Goal: Check status: Check status

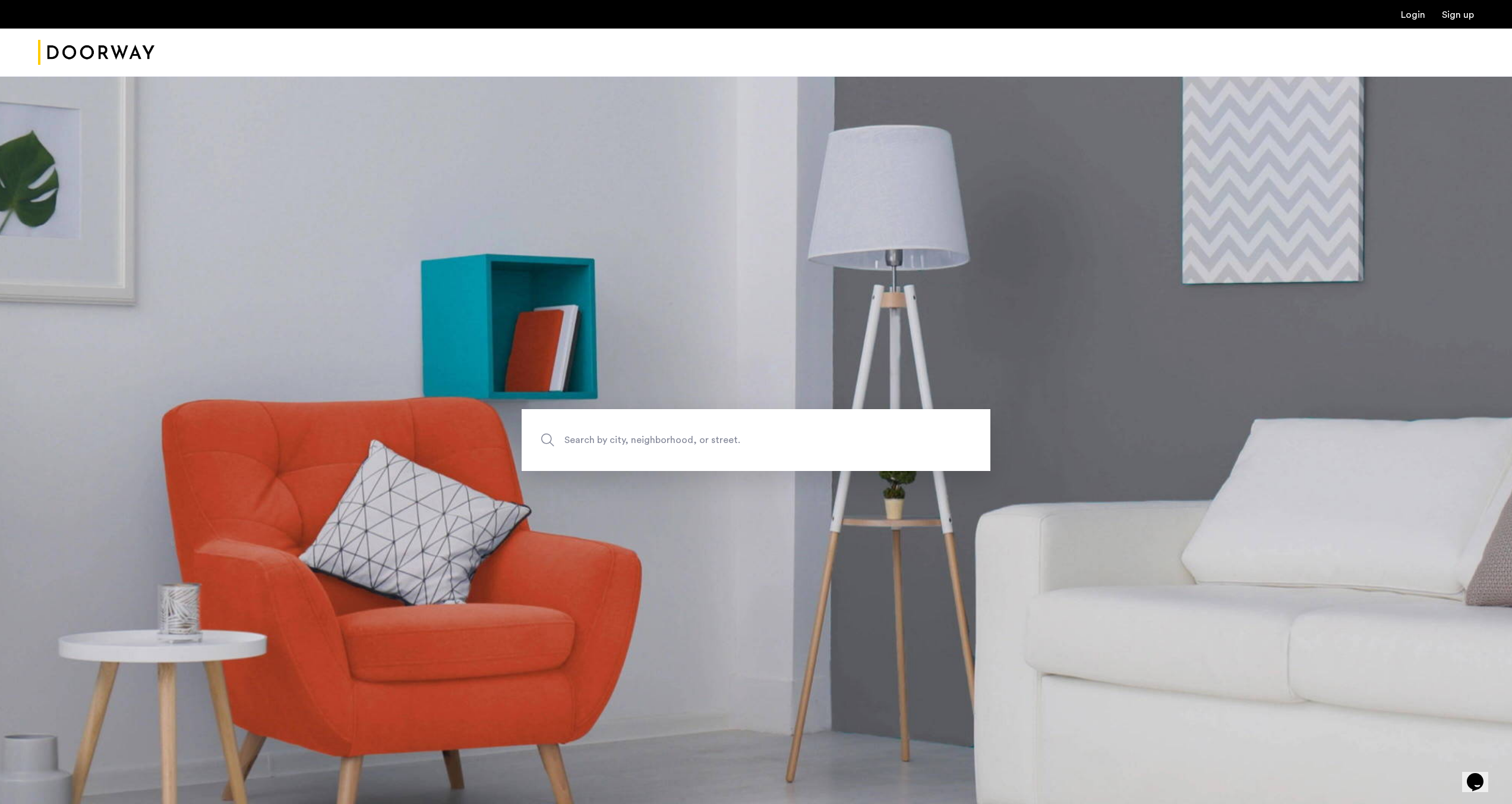
click at [1421, 14] on link "Login" at bounding box center [1413, 15] width 24 height 9
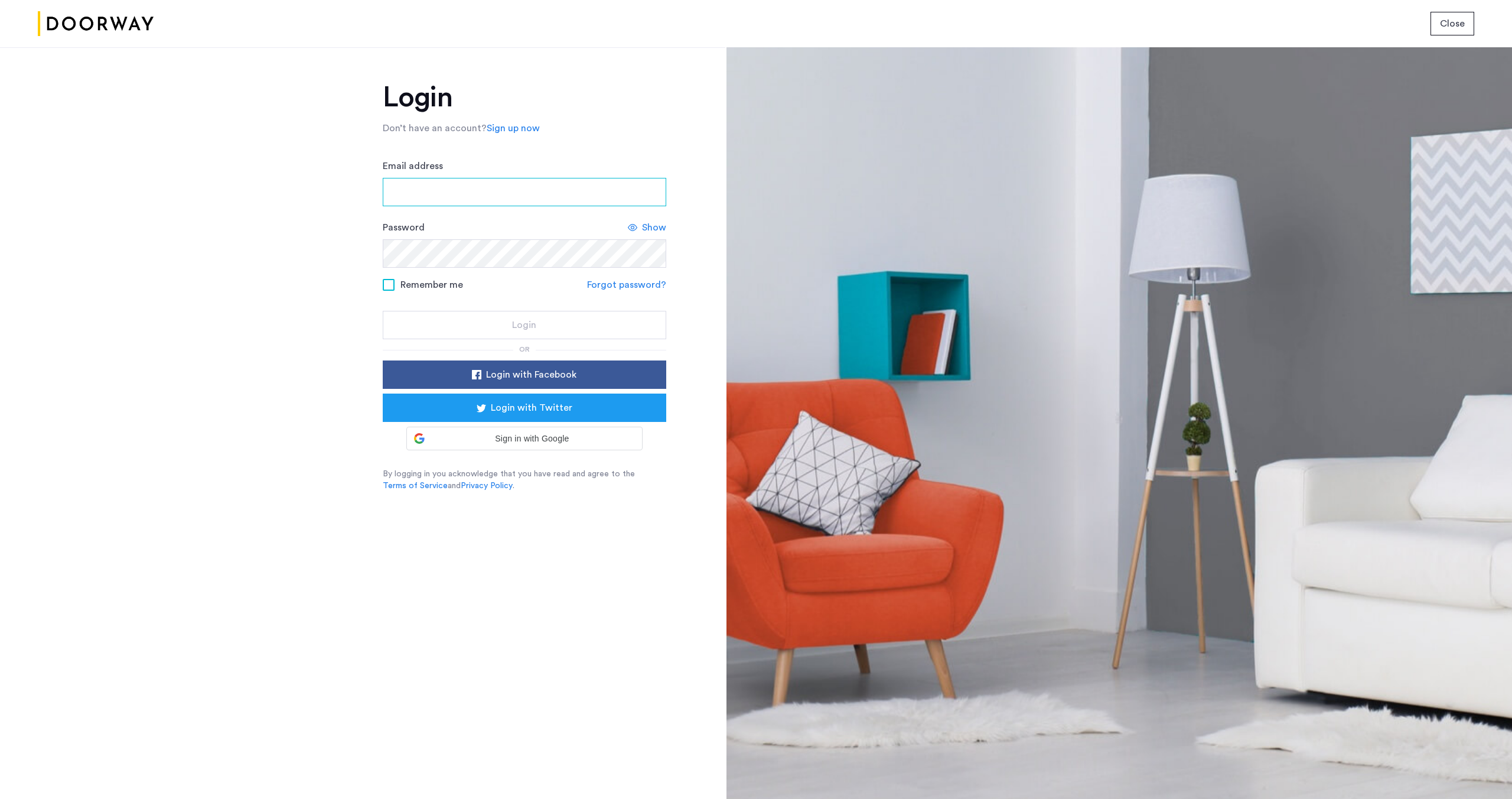
click at [561, 199] on input "Email address" at bounding box center [524, 192] width 283 height 28
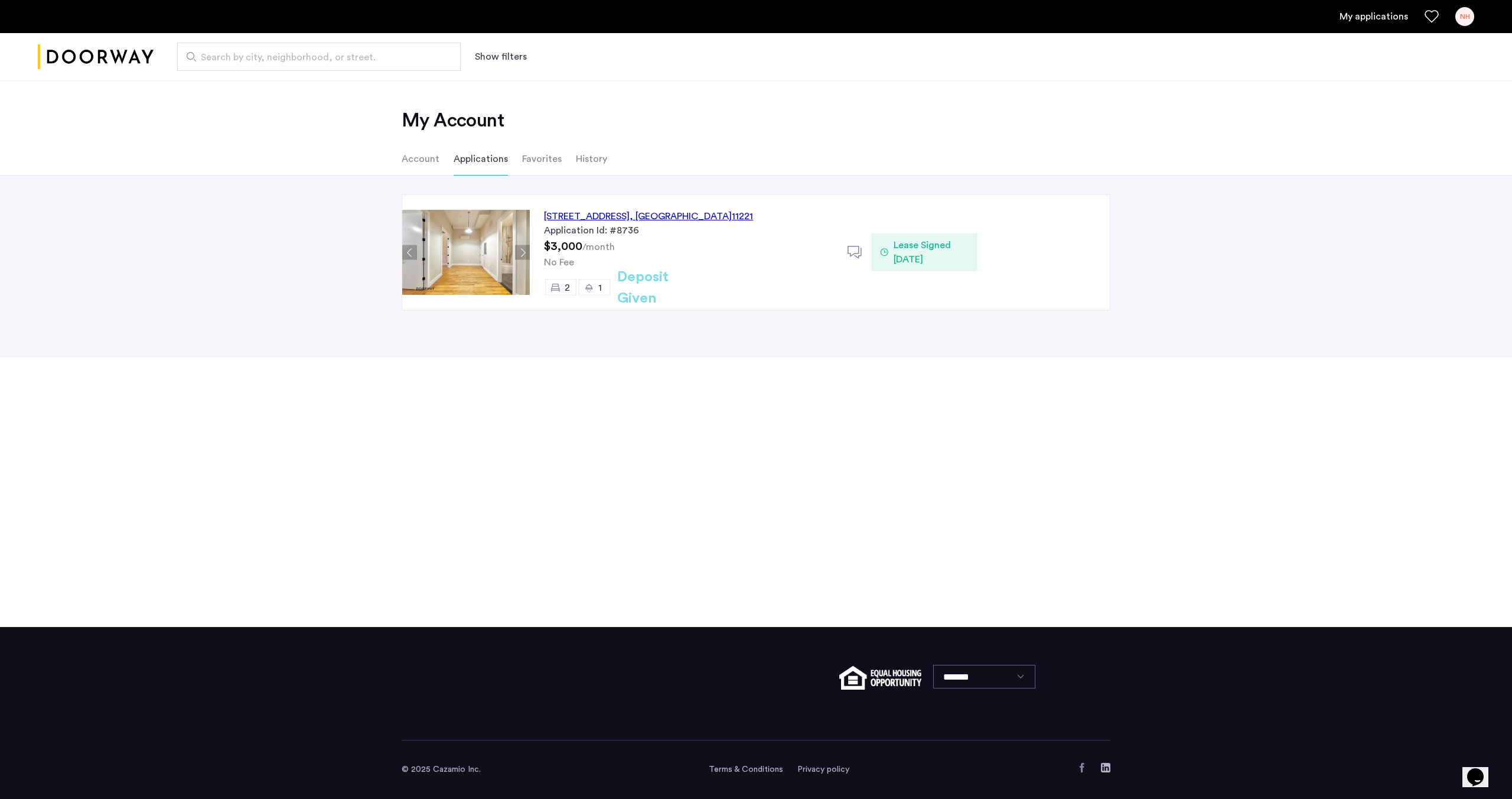
click at [934, 254] on span "Lease Signed 09/17/2025" at bounding box center [931, 252] width 74 height 28
click at [922, 250] on span "Lease Signed 09/17/2025" at bounding box center [931, 252] width 74 height 28
click at [729, 212] on span ", [GEOGRAPHIC_DATA]" at bounding box center [681, 216] width 103 height 9
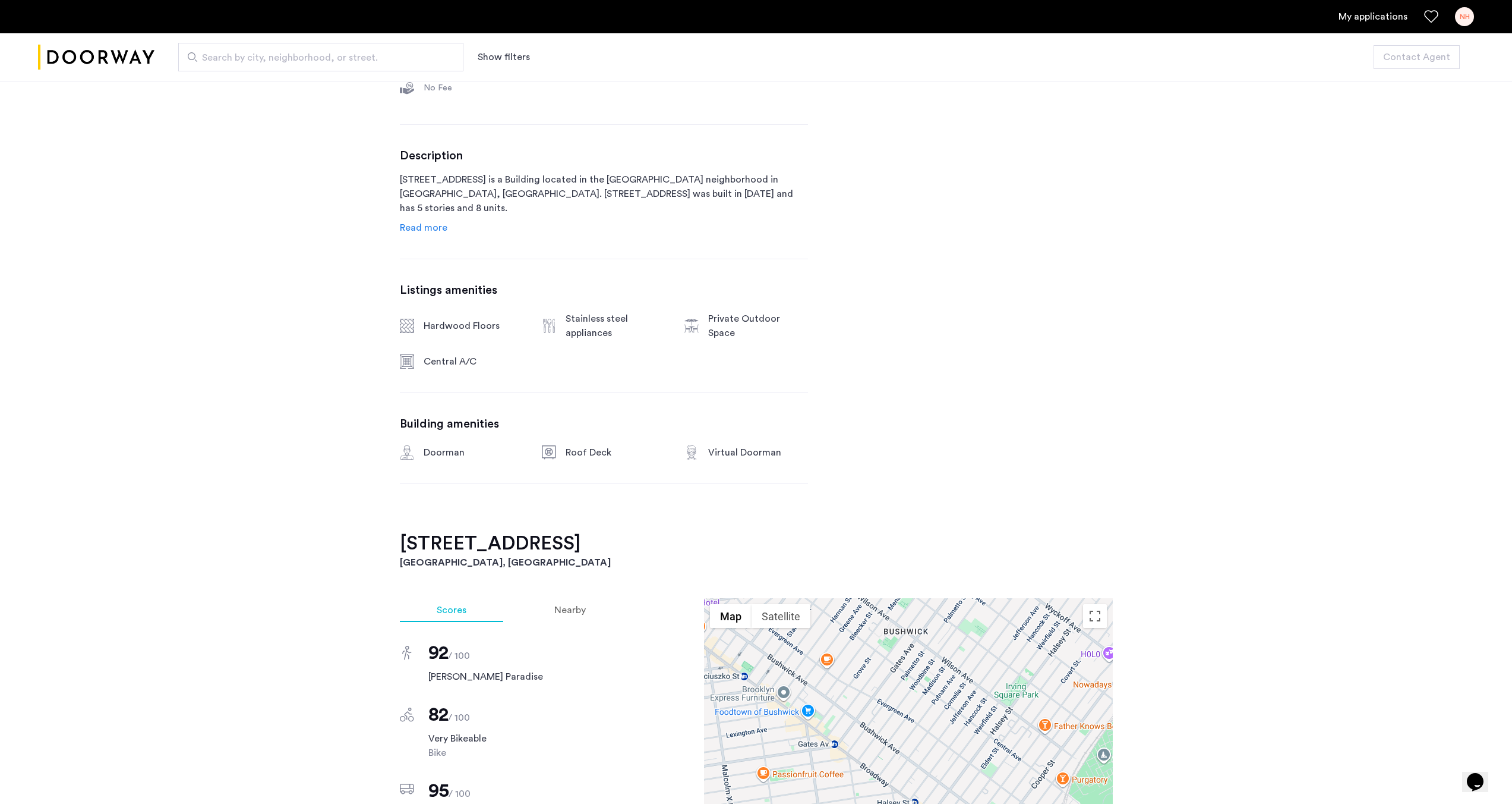
scroll to position [543, 0]
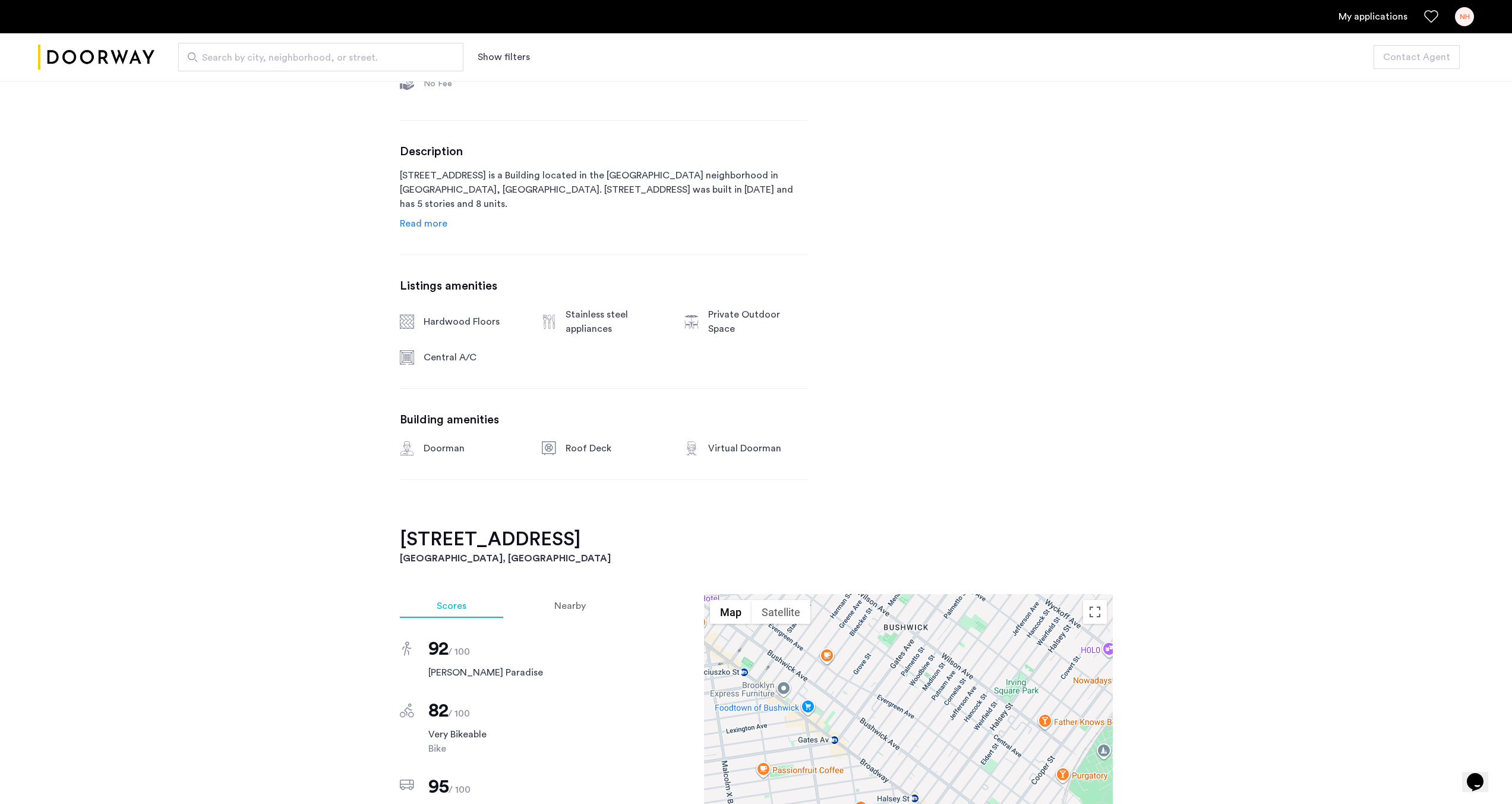
click at [431, 227] on span "Read more" at bounding box center [423, 224] width 47 height 9
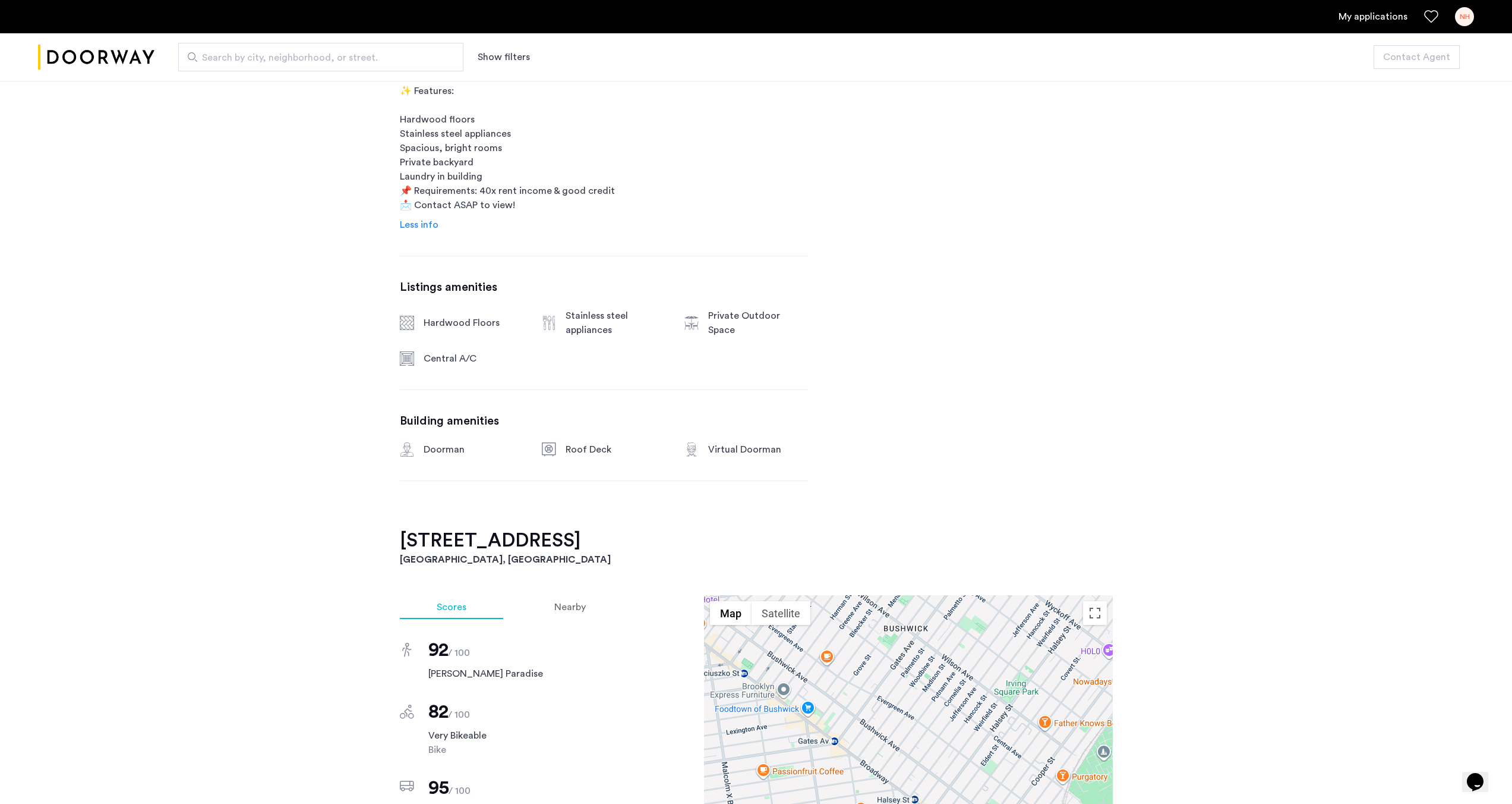
scroll to position [0, 0]
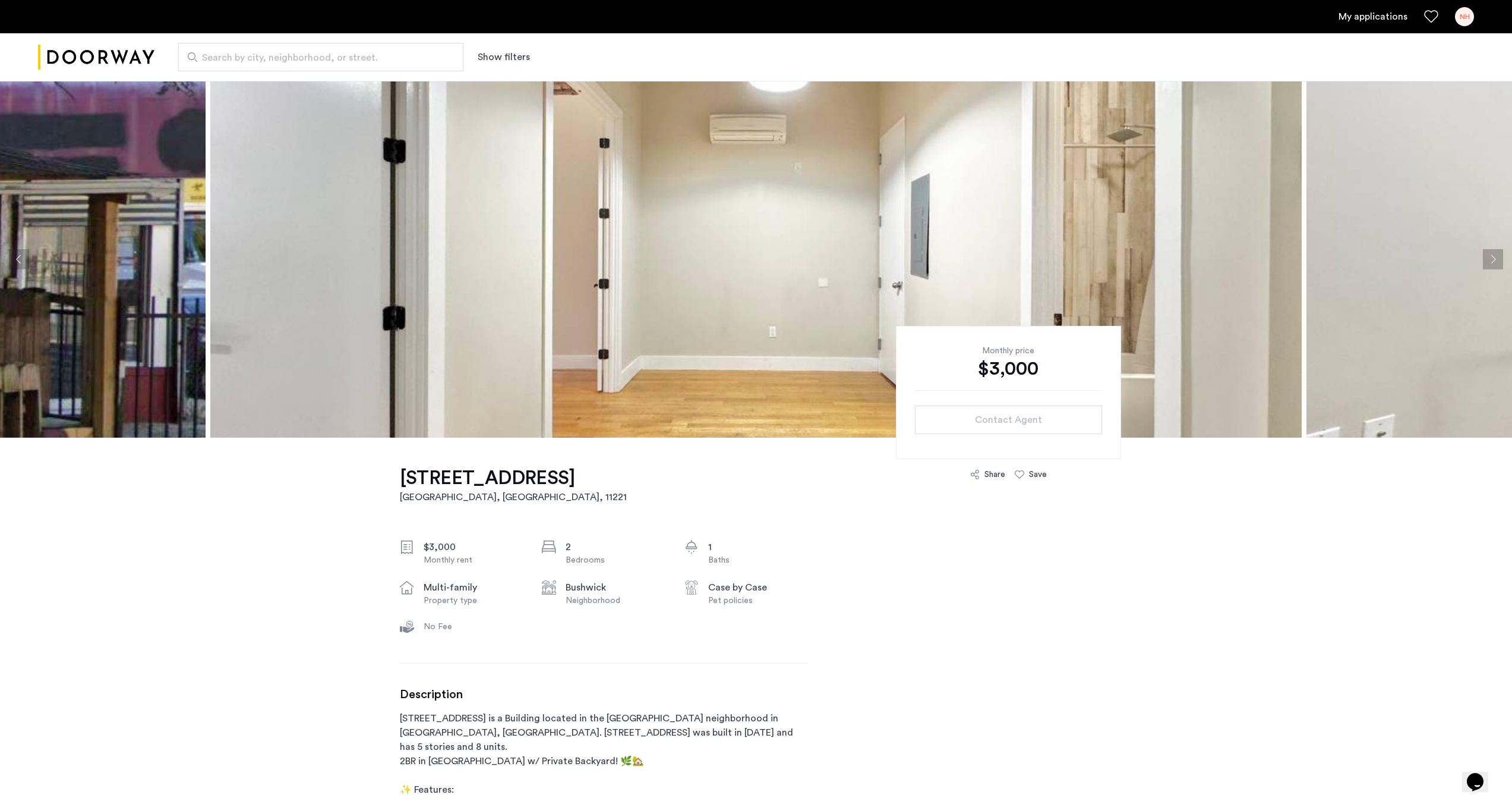
click at [1494, 259] on button "Next apartment" at bounding box center [1493, 259] width 20 height 20
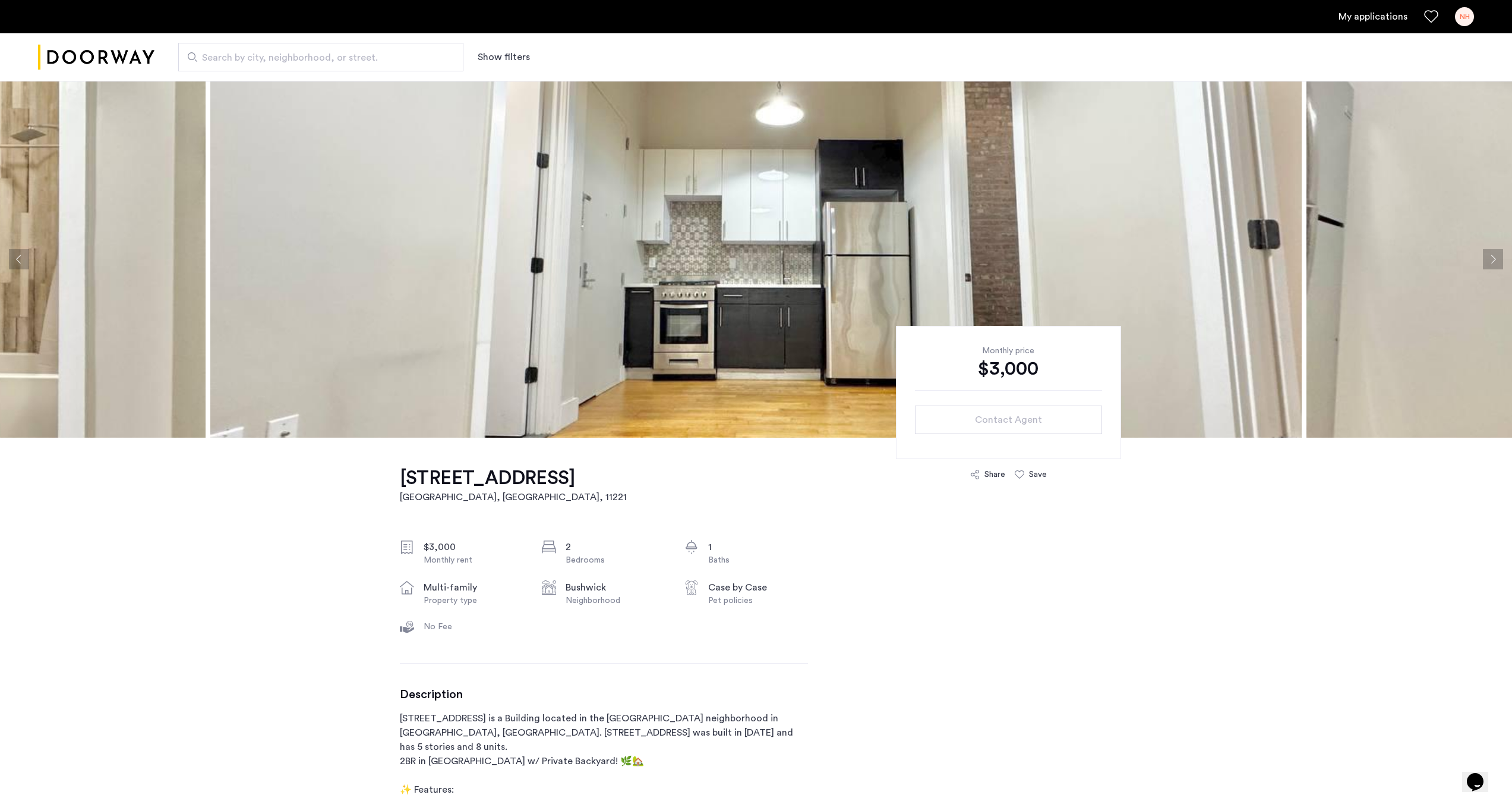
click at [1494, 259] on button "Next apartment" at bounding box center [1493, 259] width 20 height 20
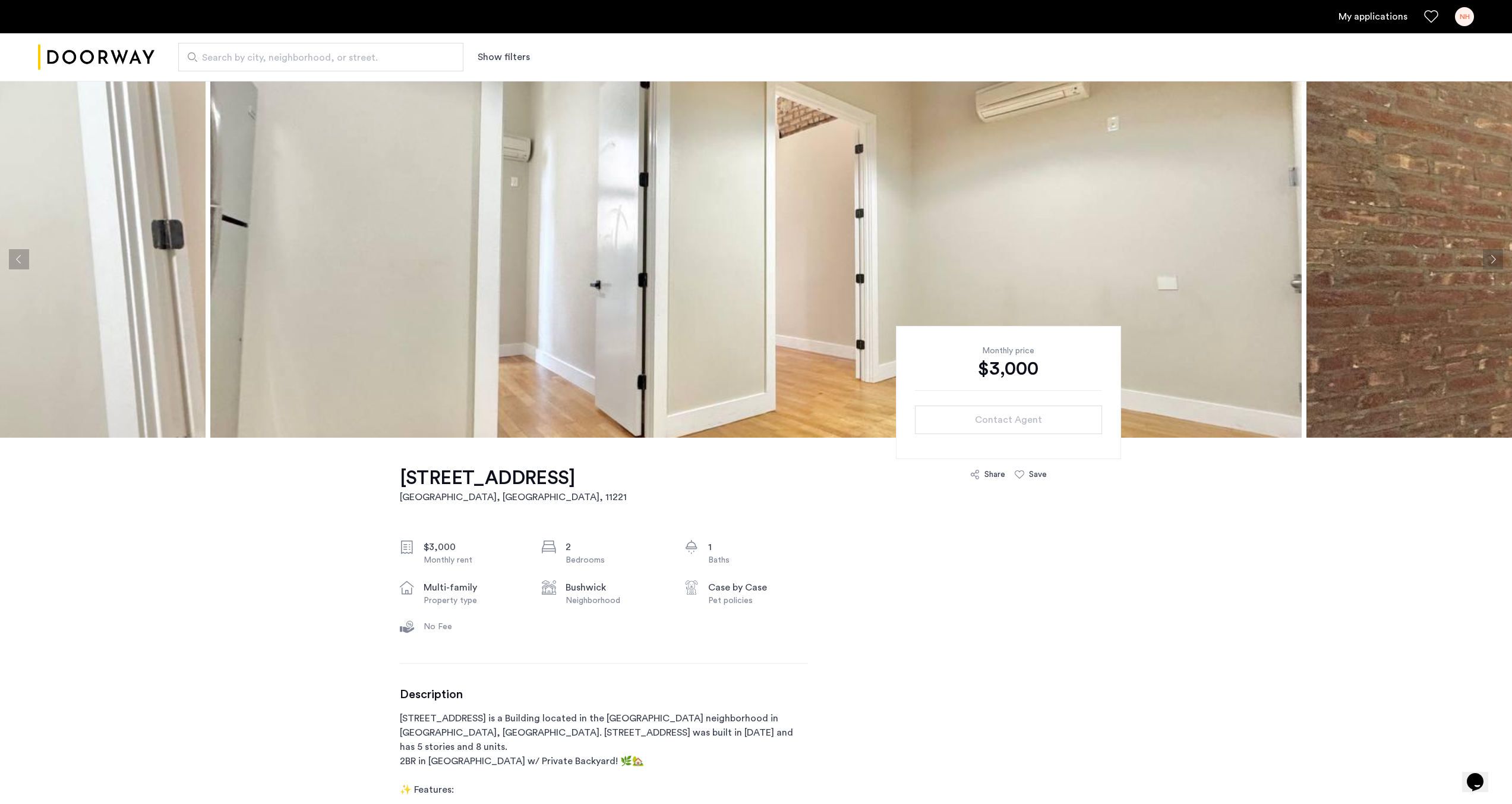
click at [24, 261] on button "Previous apartment" at bounding box center [19, 259] width 20 height 20
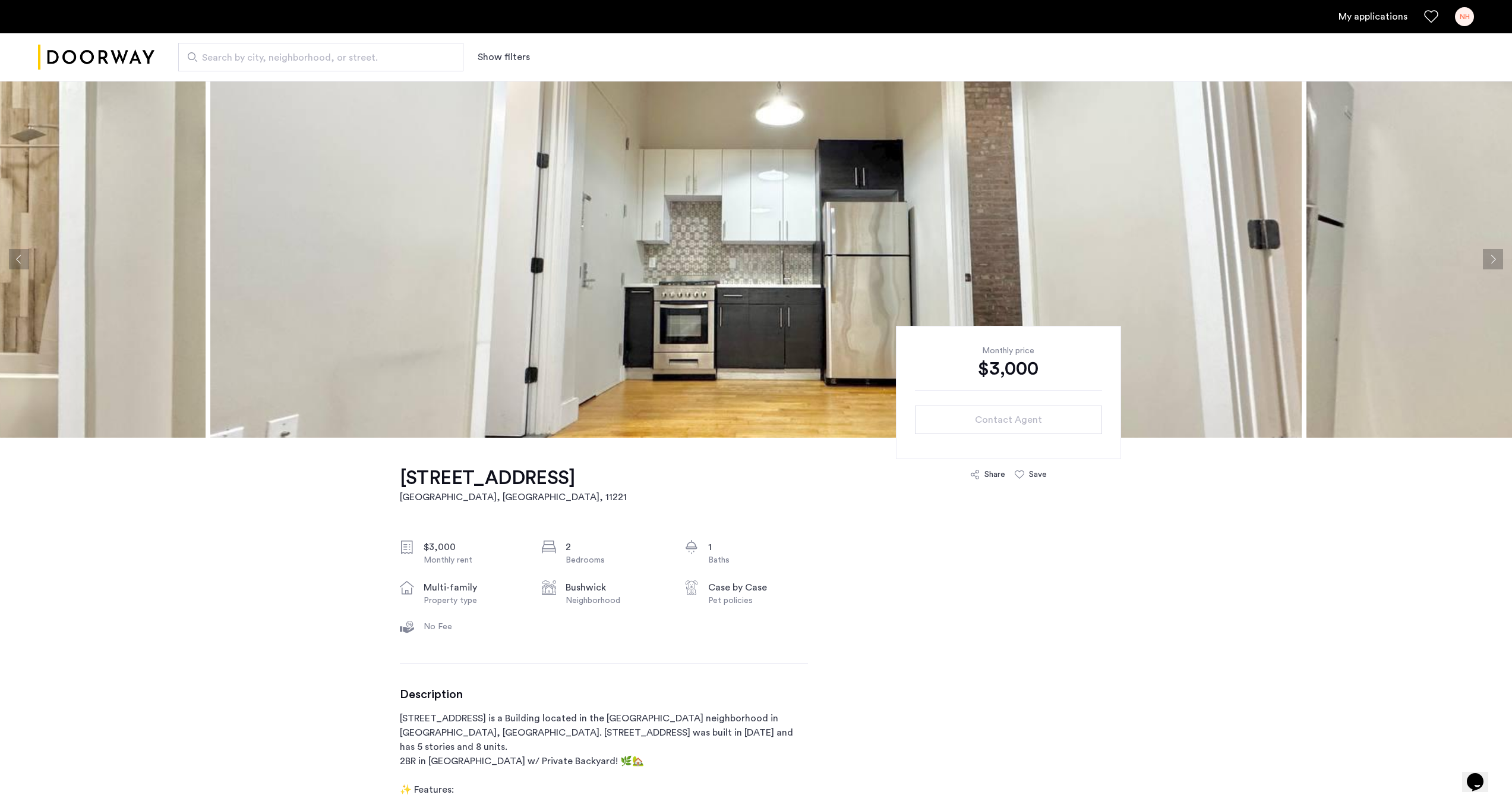
click at [1497, 263] on button "Next apartment" at bounding box center [1493, 259] width 20 height 20
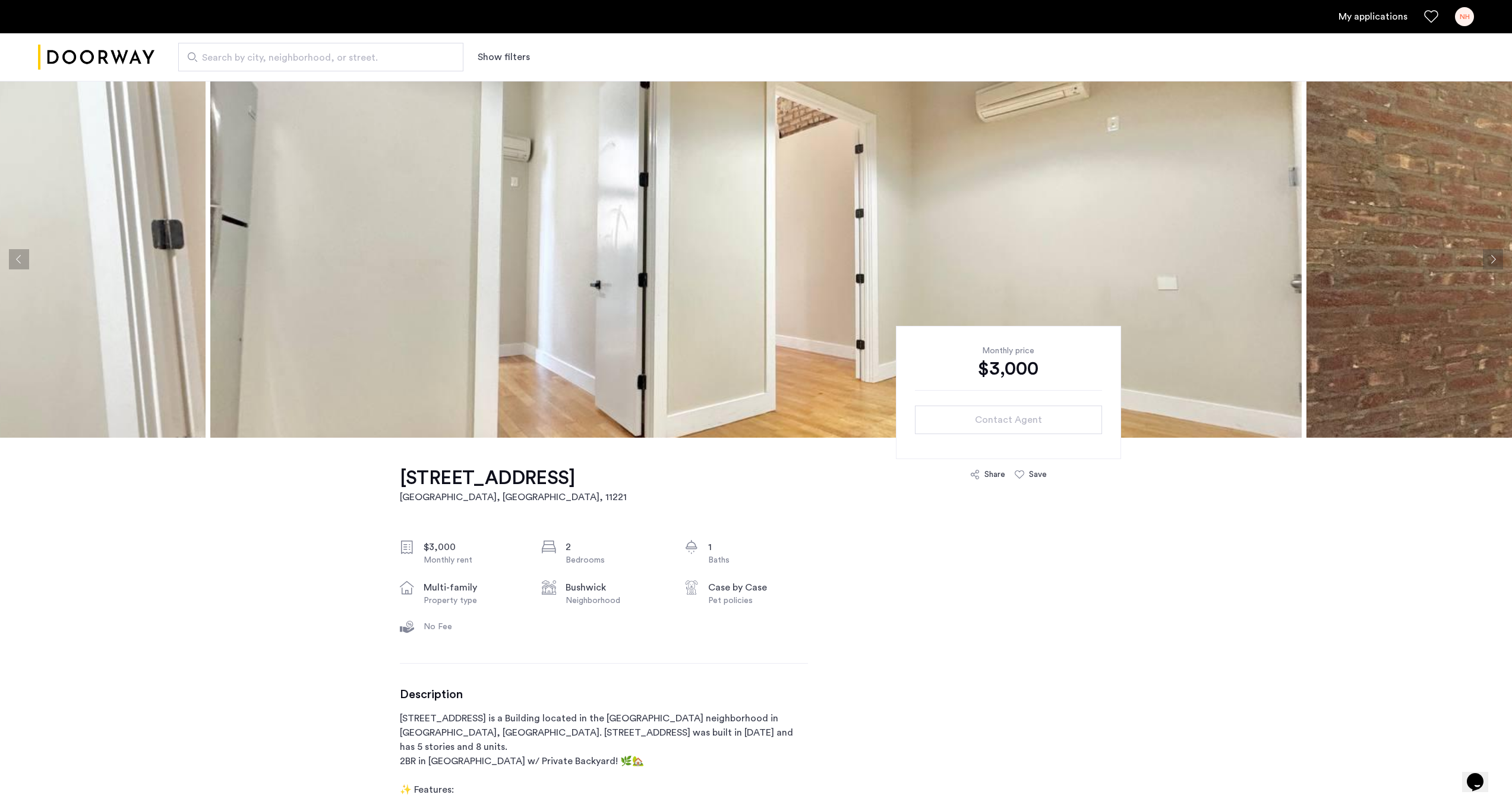
click at [1497, 263] on button "Next apartment" at bounding box center [1493, 259] width 20 height 20
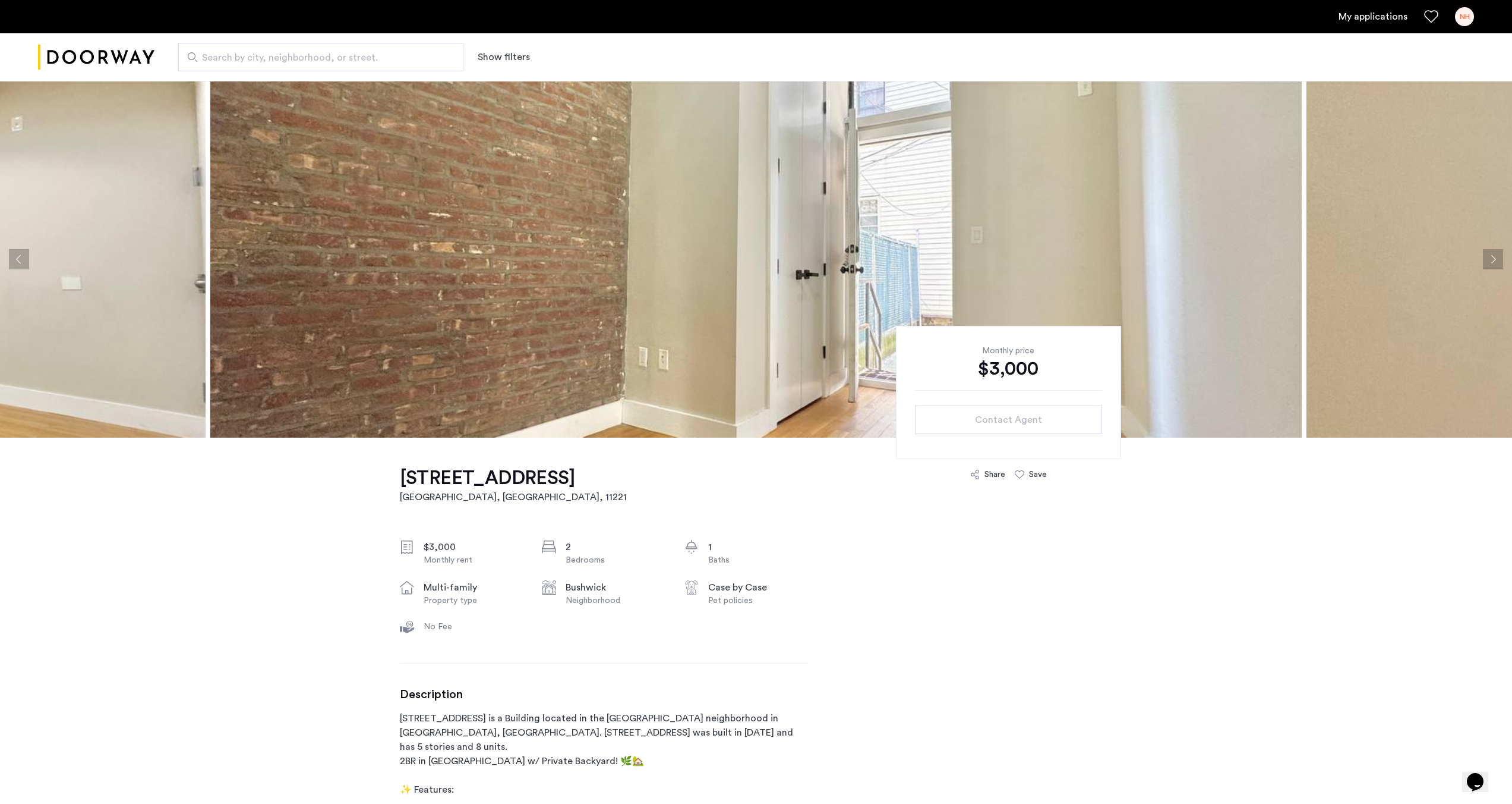
click at [1497, 263] on button "Next apartment" at bounding box center [1493, 259] width 20 height 20
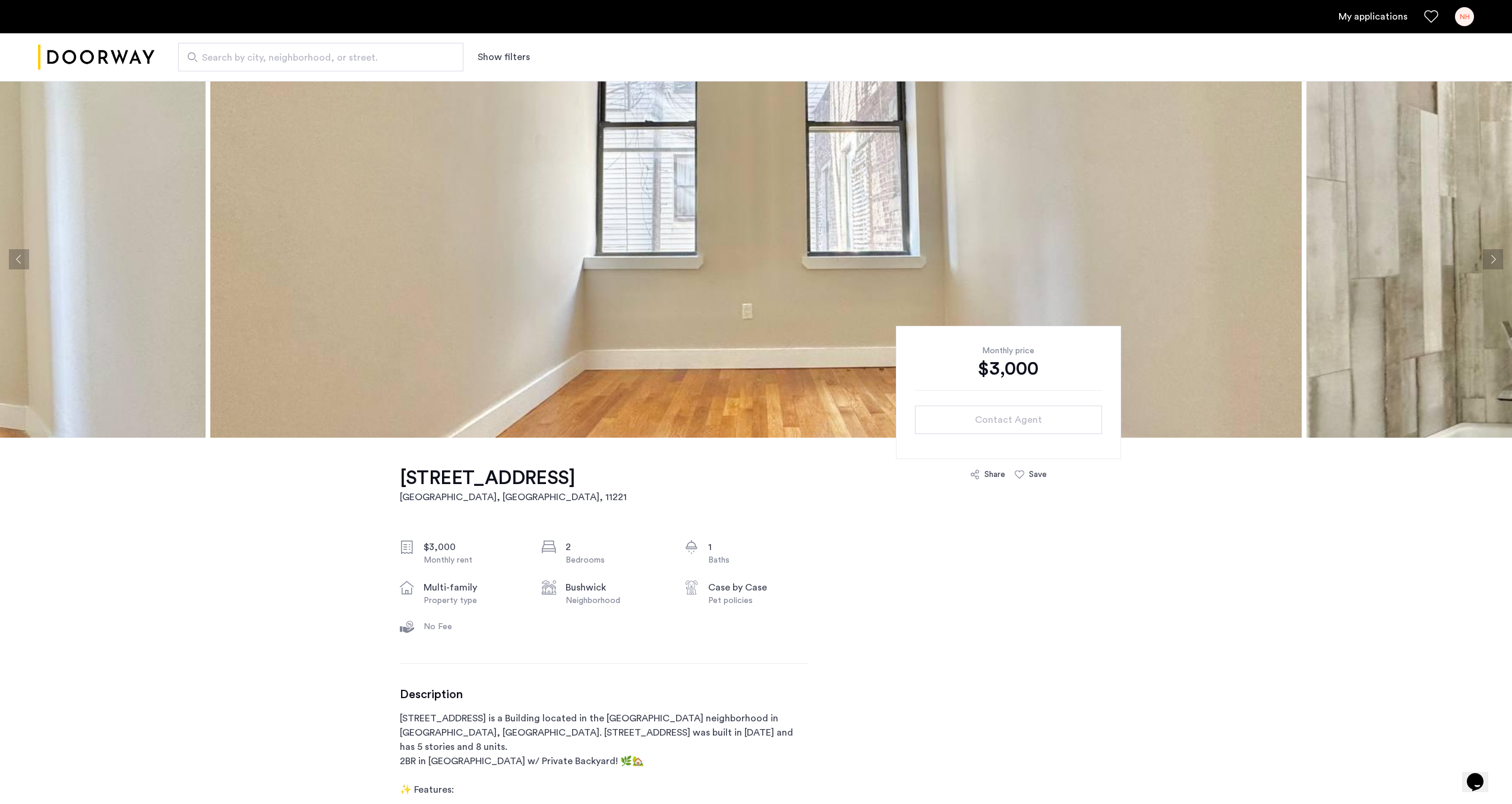
click at [1497, 263] on button "Next apartment" at bounding box center [1493, 259] width 20 height 20
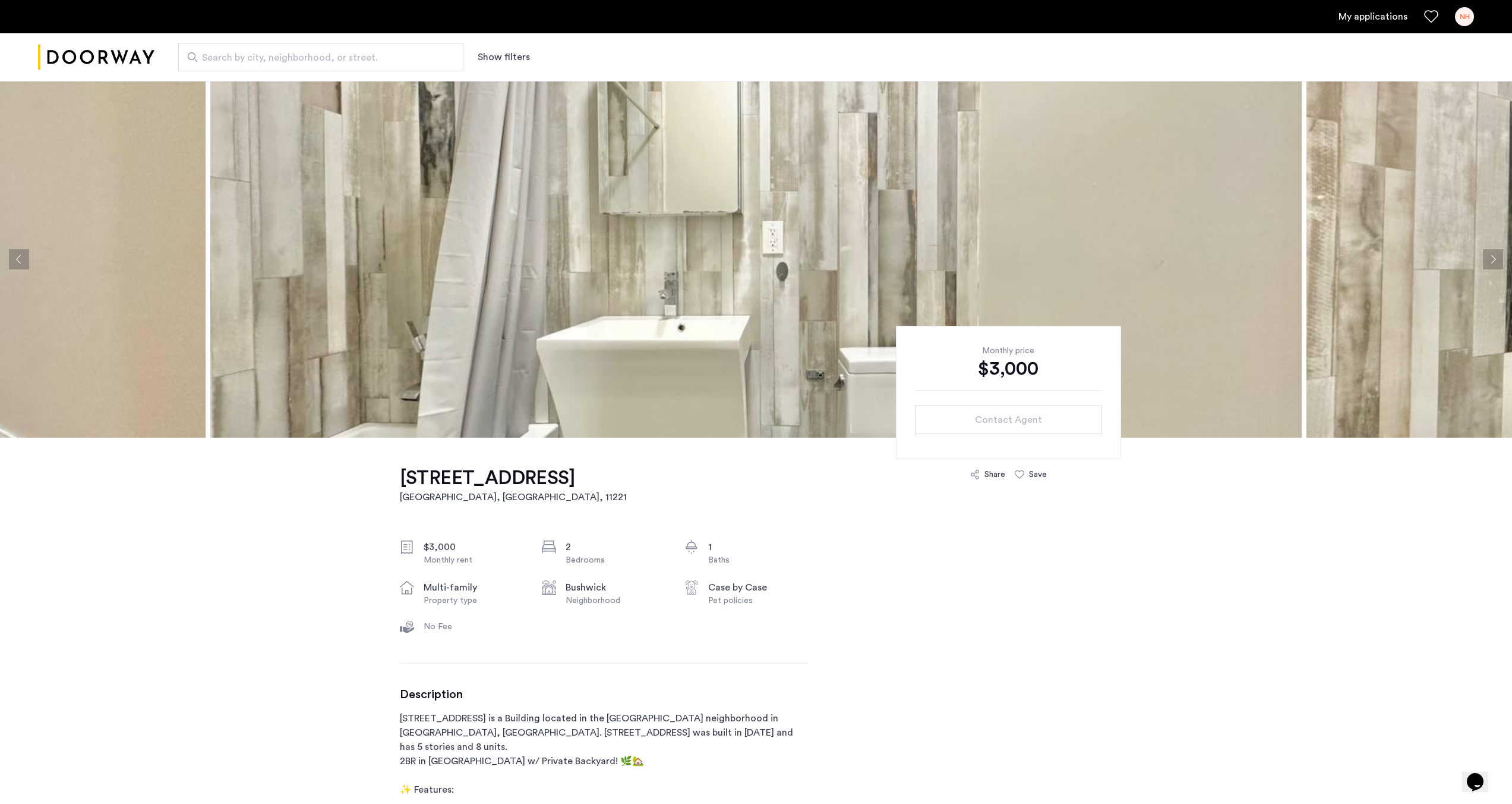
click at [1497, 263] on button "Next apartment" at bounding box center [1493, 259] width 20 height 20
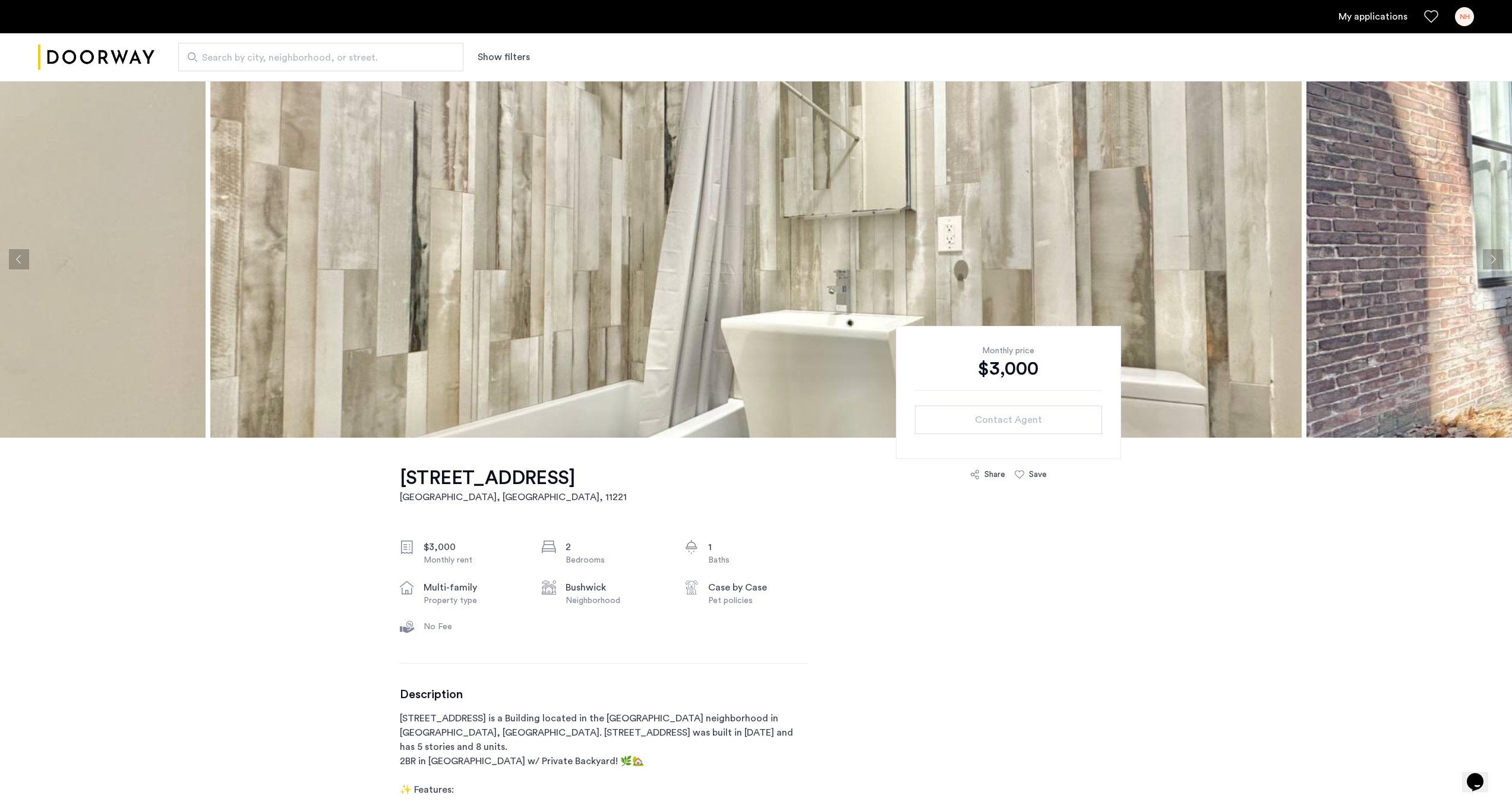
click at [1497, 263] on button "Next apartment" at bounding box center [1493, 259] width 20 height 20
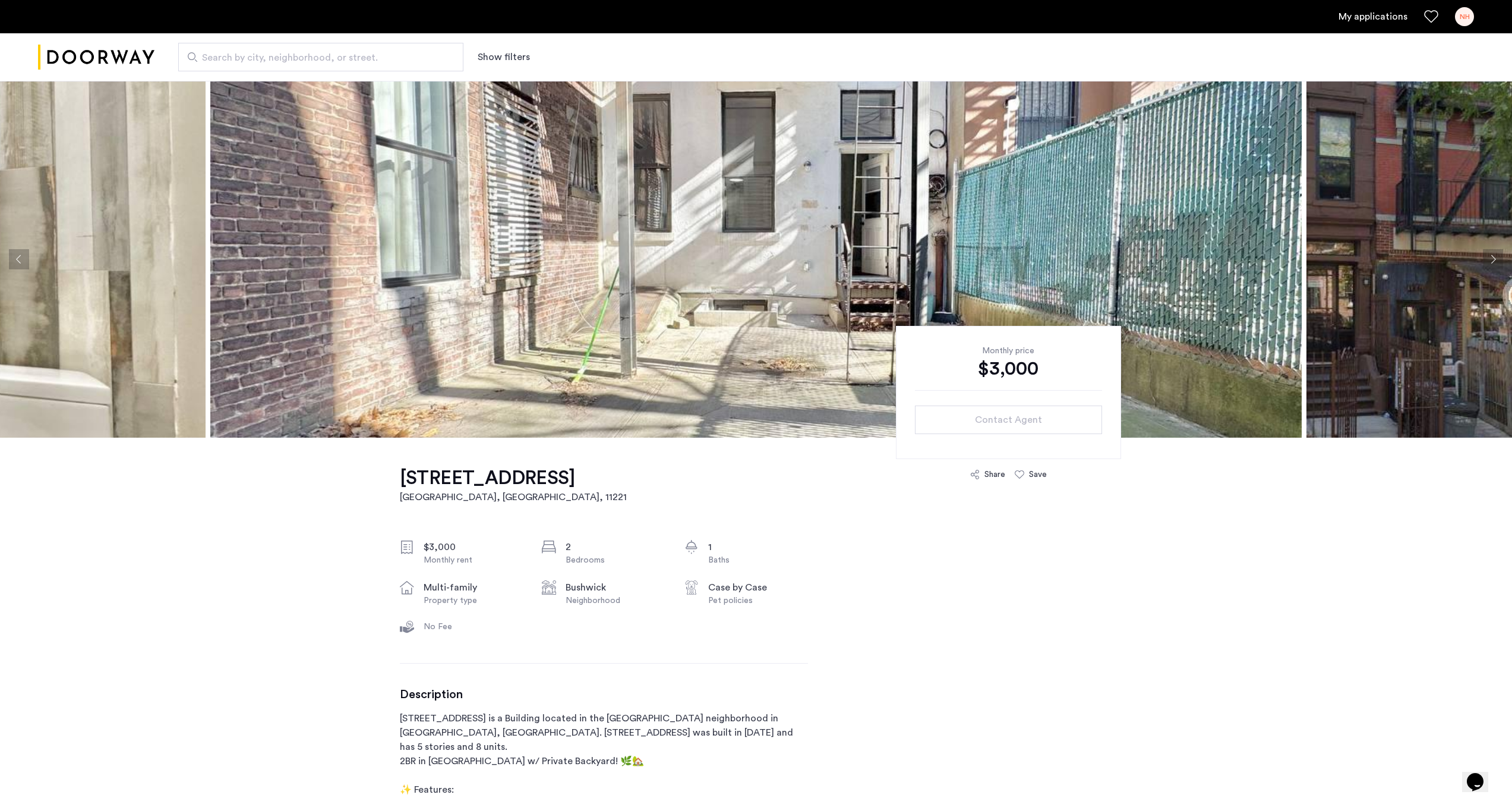
click at [1497, 263] on button "Next apartment" at bounding box center [1493, 259] width 20 height 20
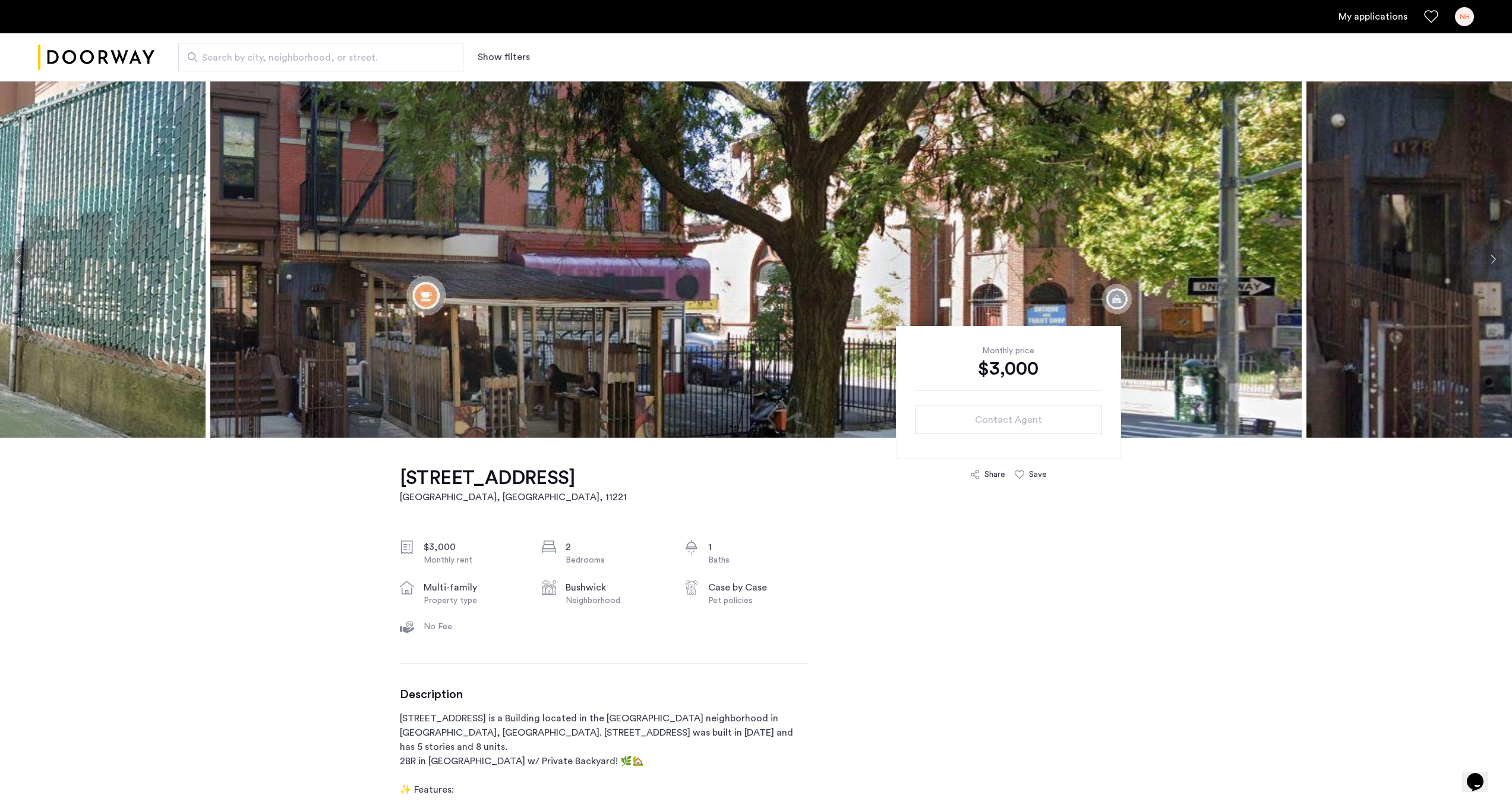
click at [1497, 263] on button "Next apartment" at bounding box center [1493, 259] width 20 height 20
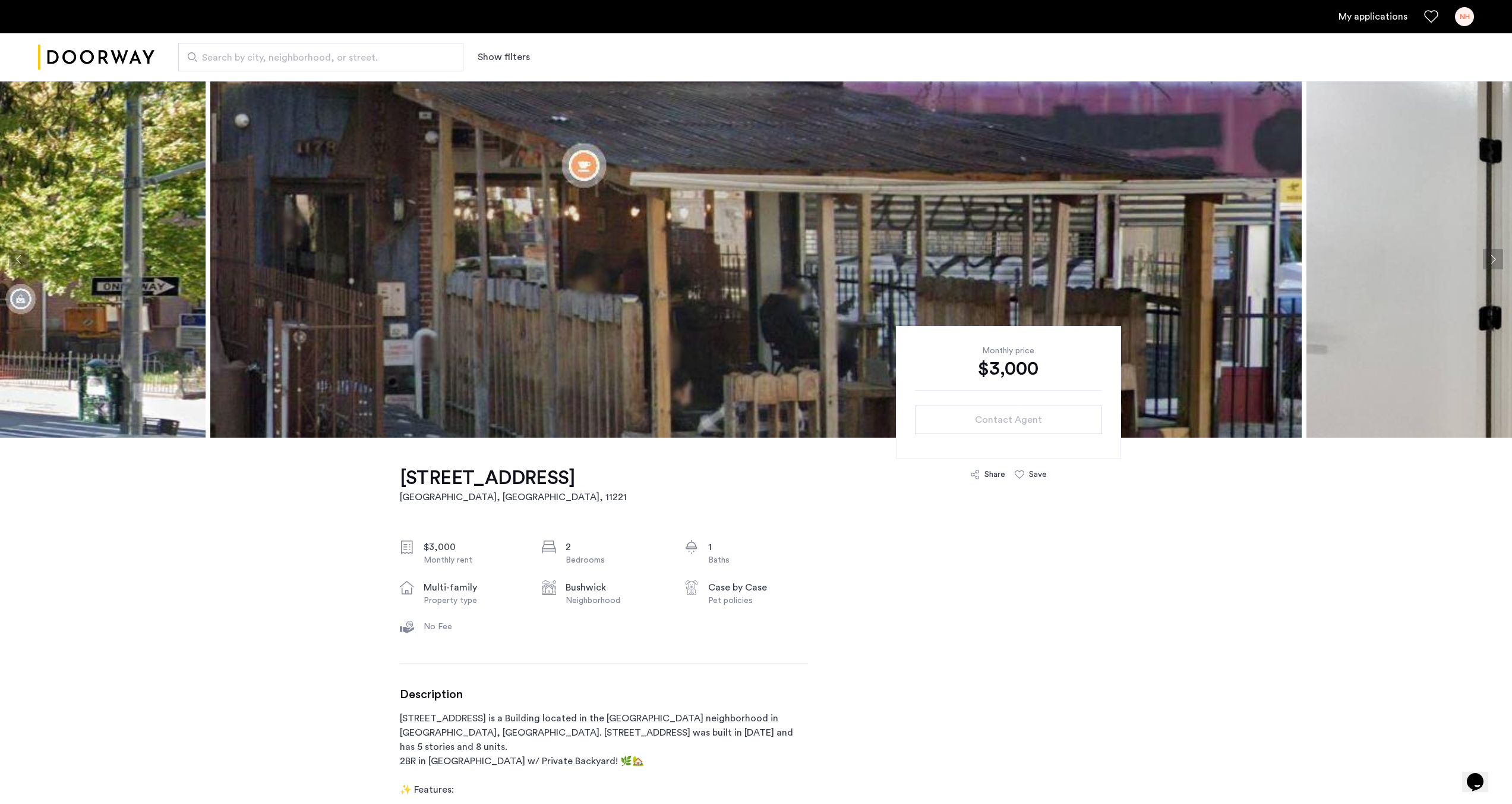
click at [1497, 263] on button "Next apartment" at bounding box center [1493, 259] width 20 height 20
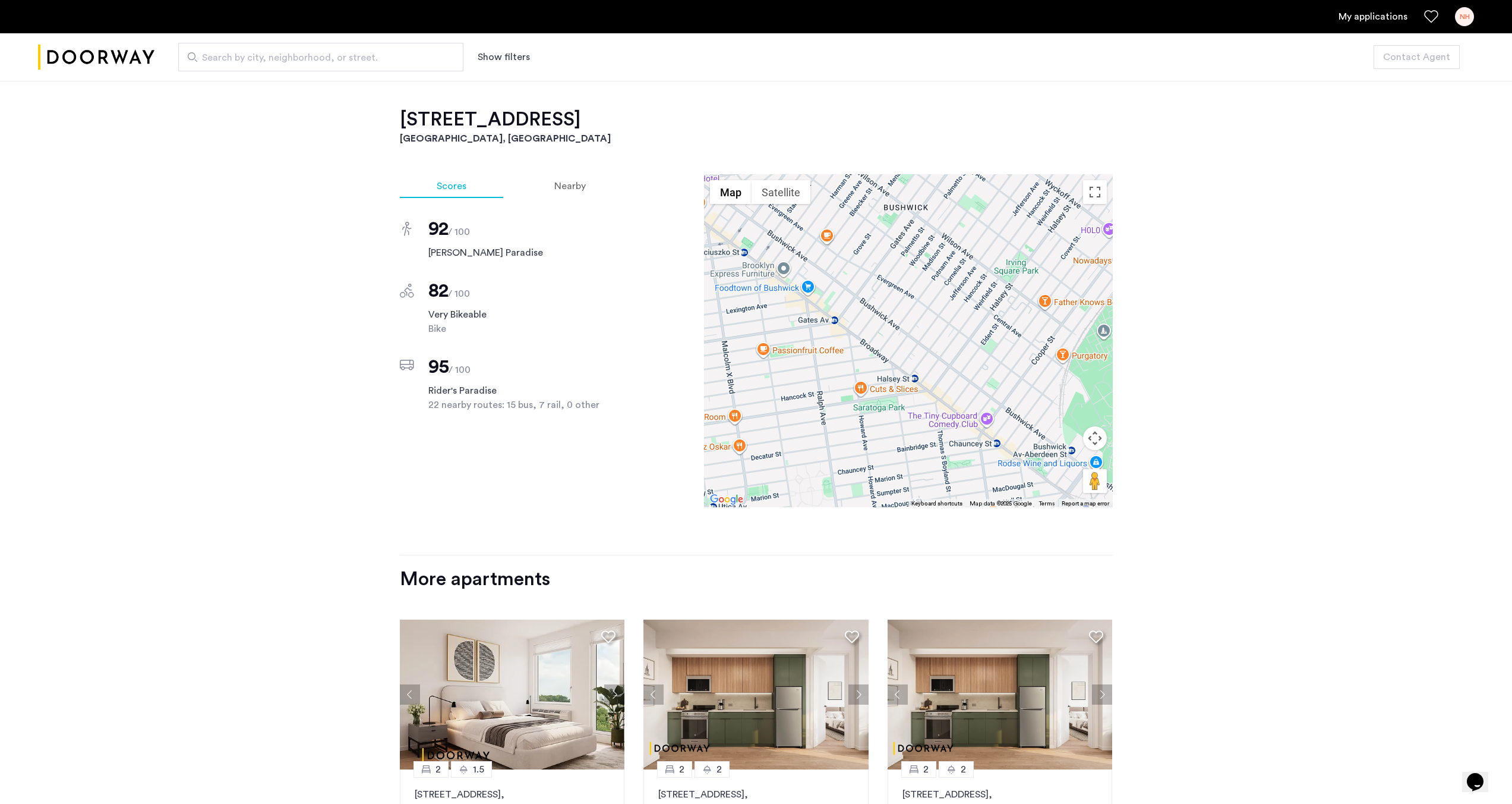
scroll to position [1274, 0]
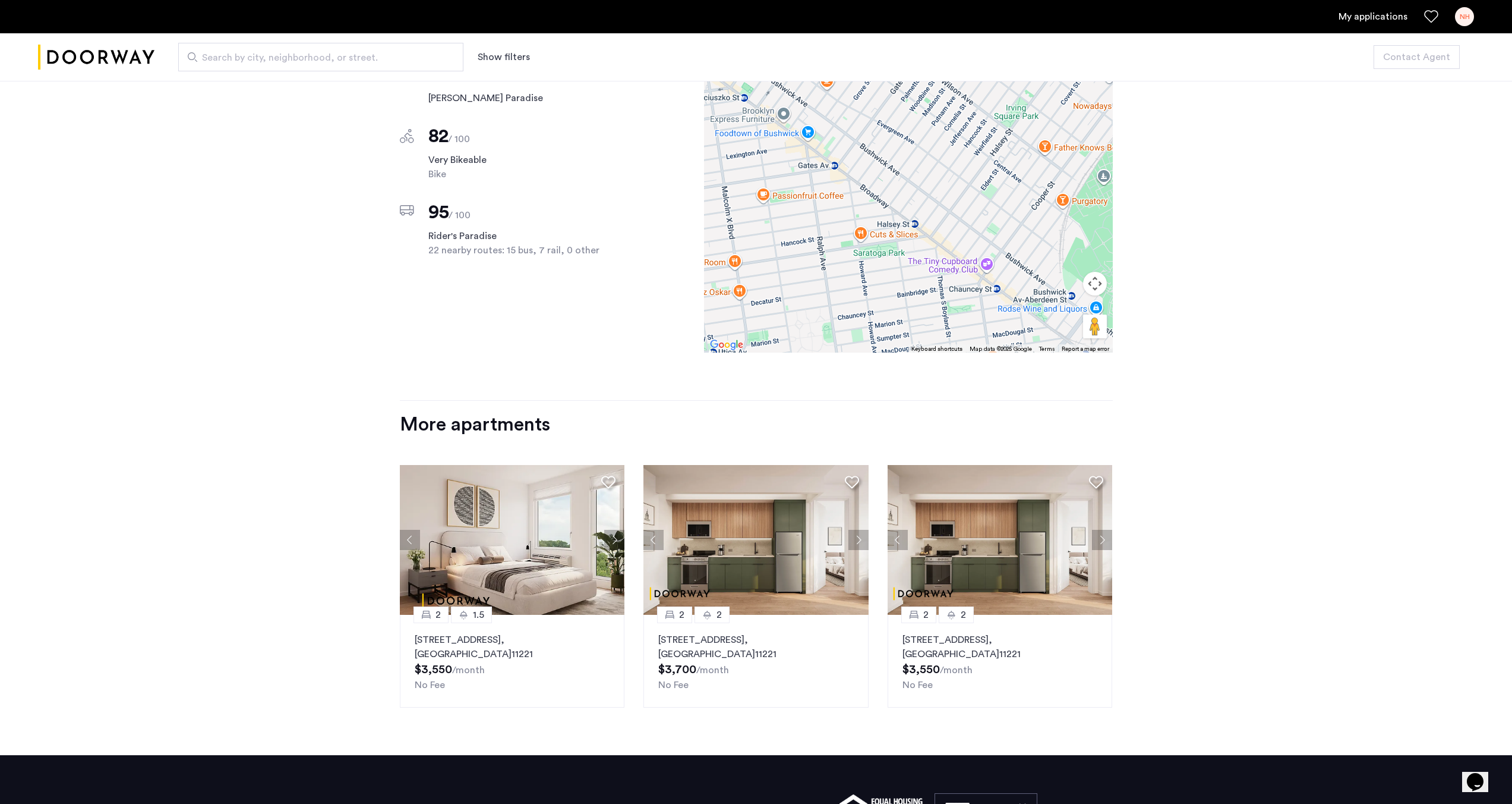
click at [514, 526] on img at bounding box center [512, 539] width 225 height 150
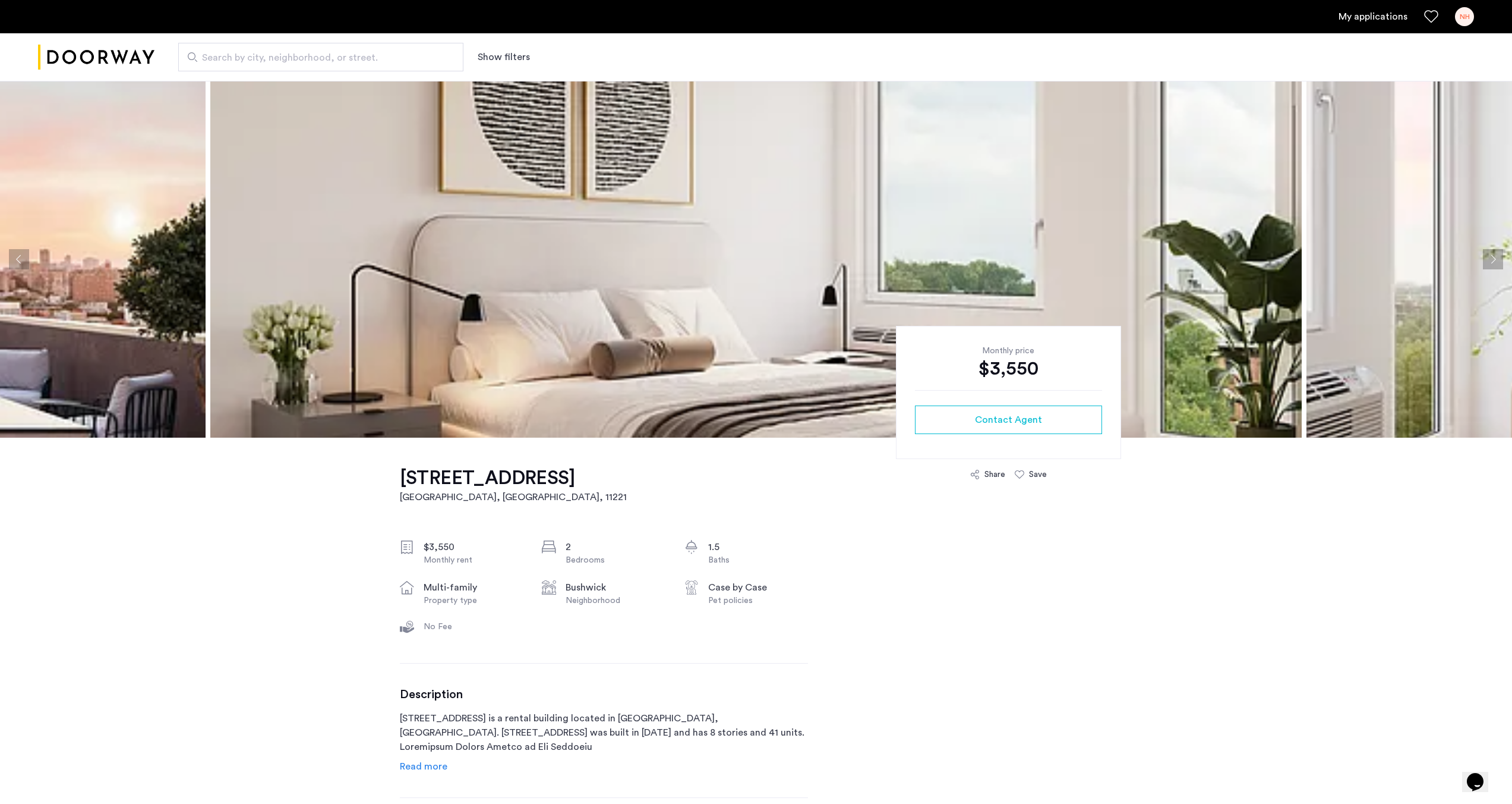
click at [1492, 261] on button "Next apartment" at bounding box center [1493, 259] width 20 height 20
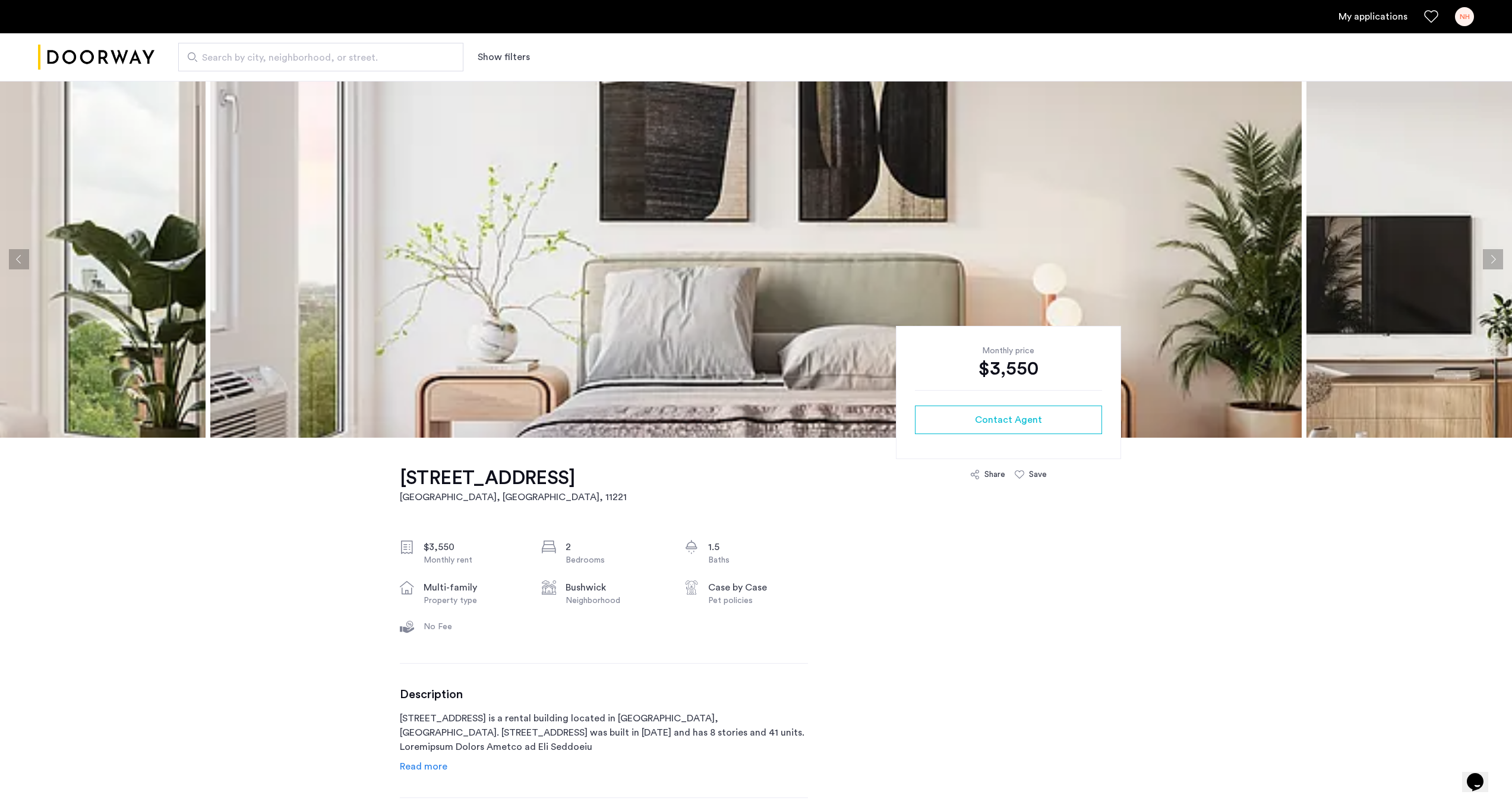
click at [1492, 261] on button "Next apartment" at bounding box center [1493, 259] width 20 height 20
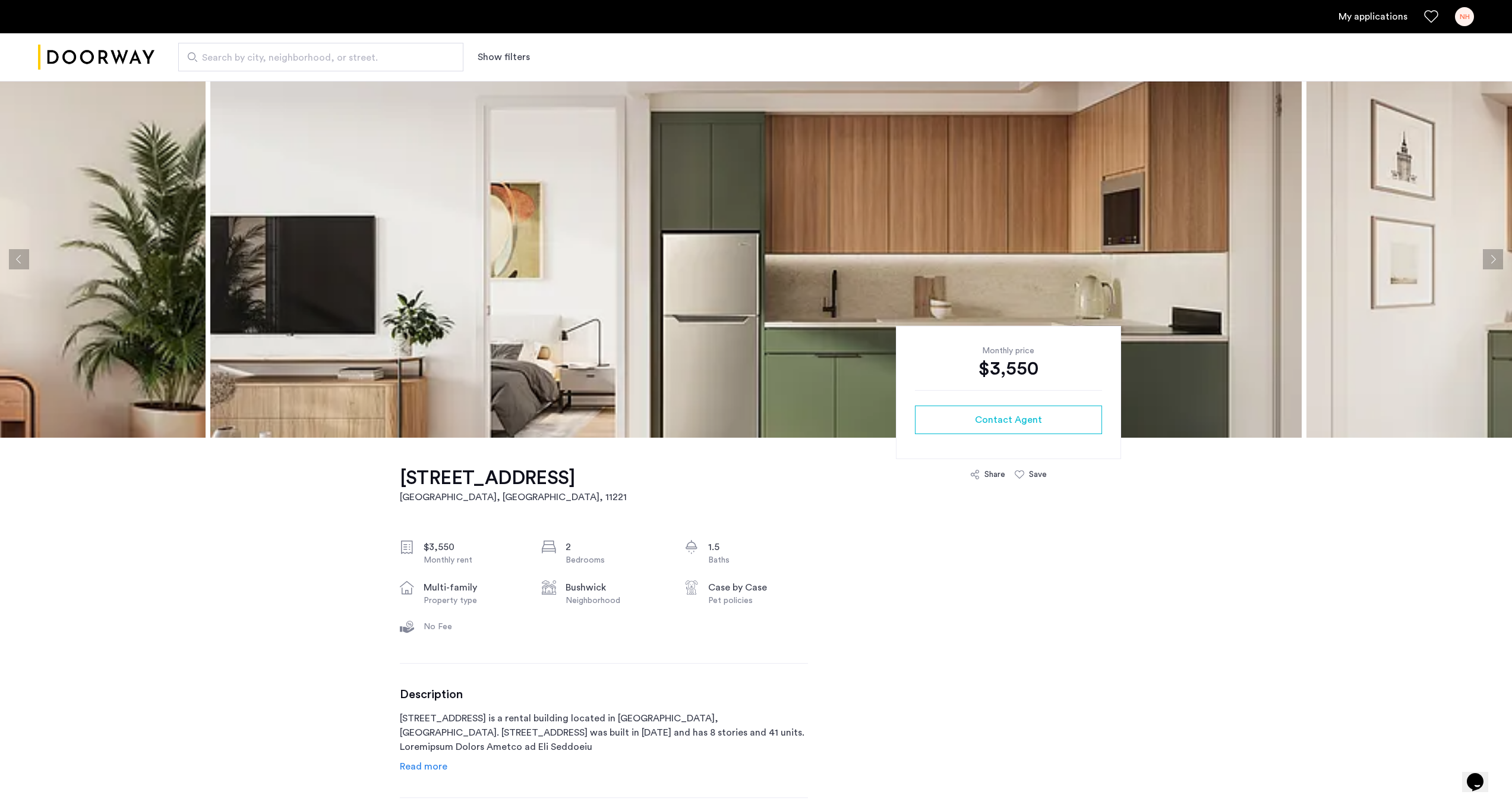
click at [1492, 261] on button "Next apartment" at bounding box center [1493, 259] width 20 height 20
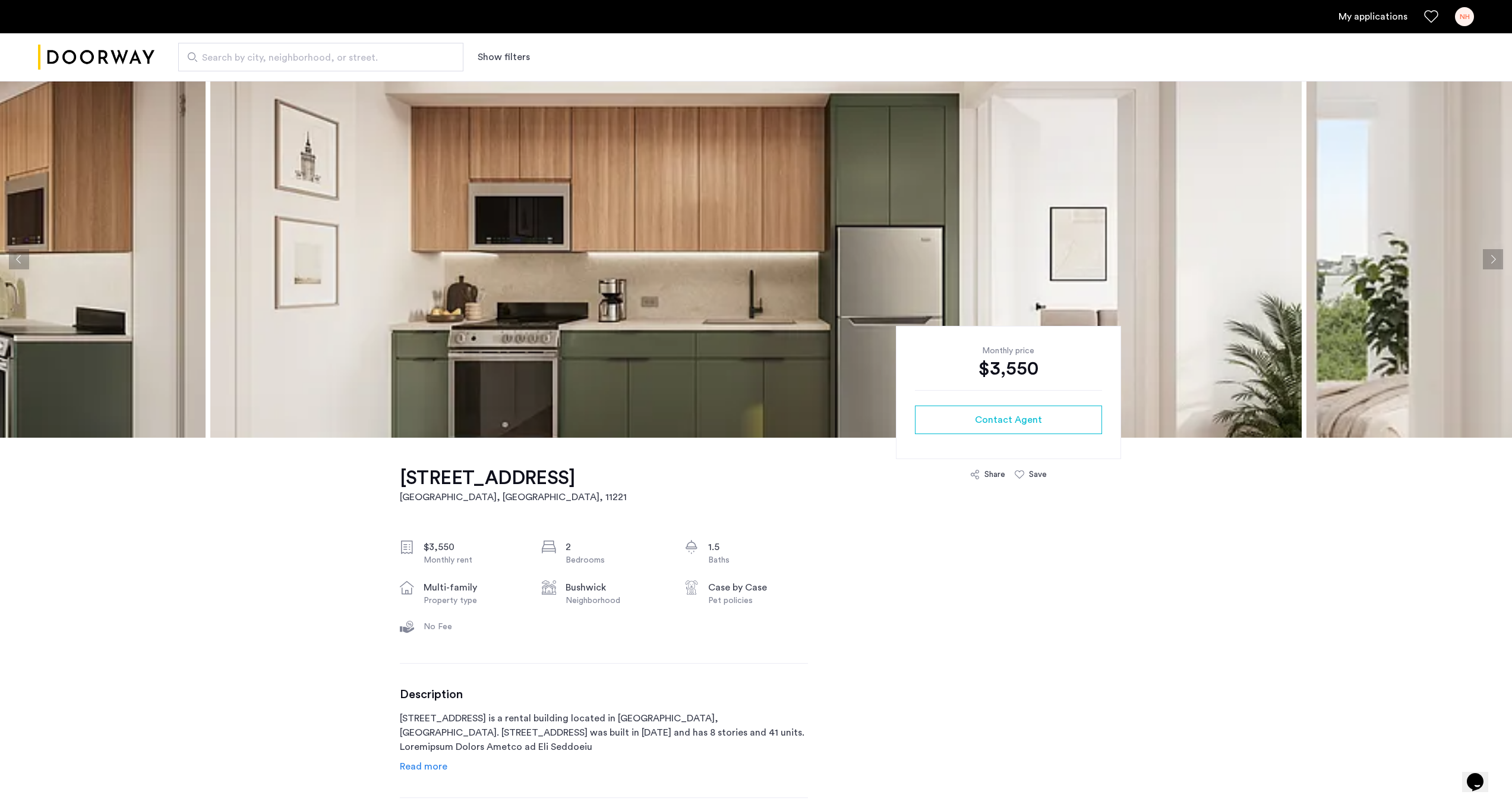
click at [1492, 261] on button "Next apartment" at bounding box center [1493, 259] width 20 height 20
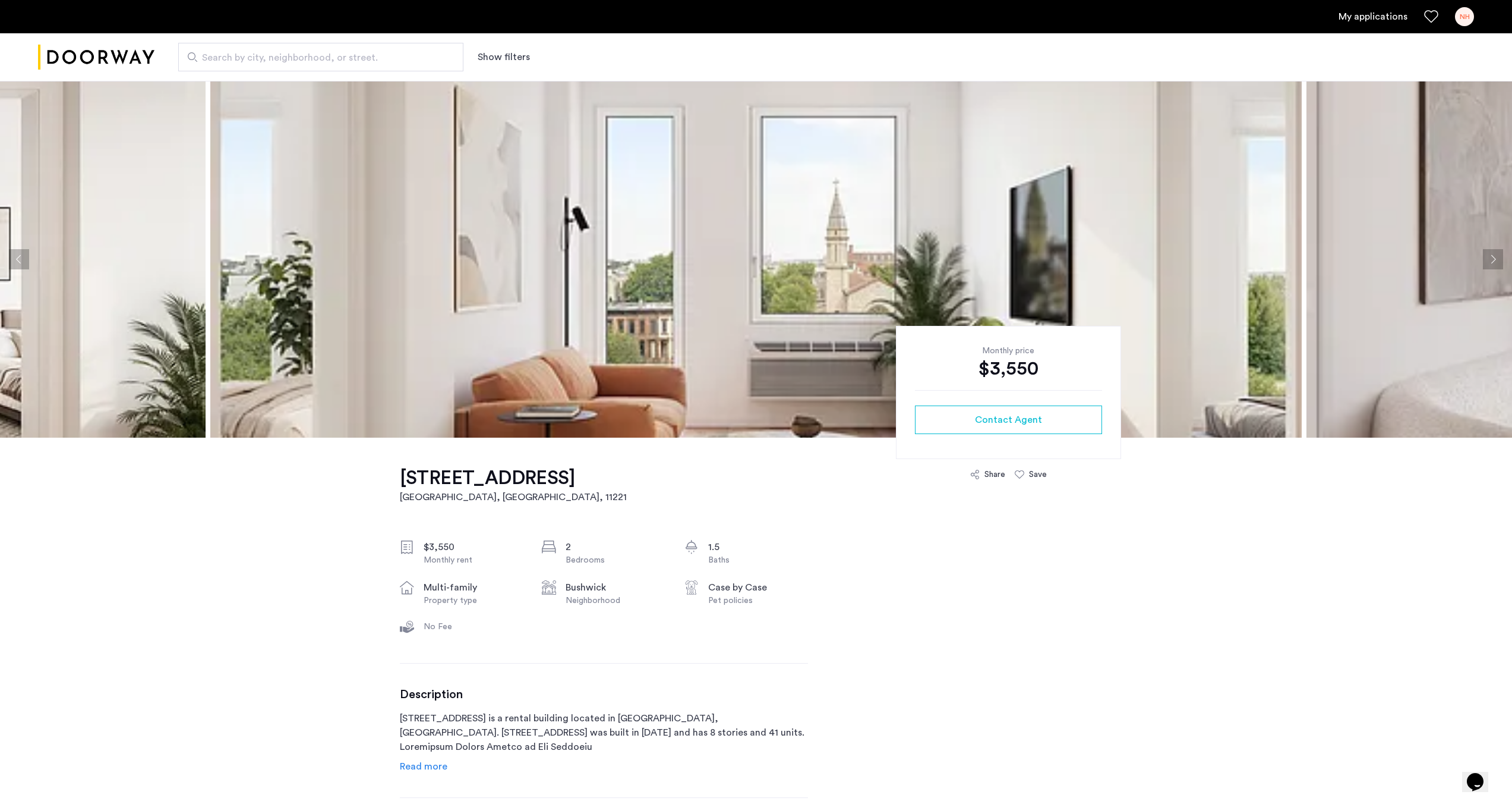
click at [1492, 261] on button "Next apartment" at bounding box center [1493, 259] width 20 height 20
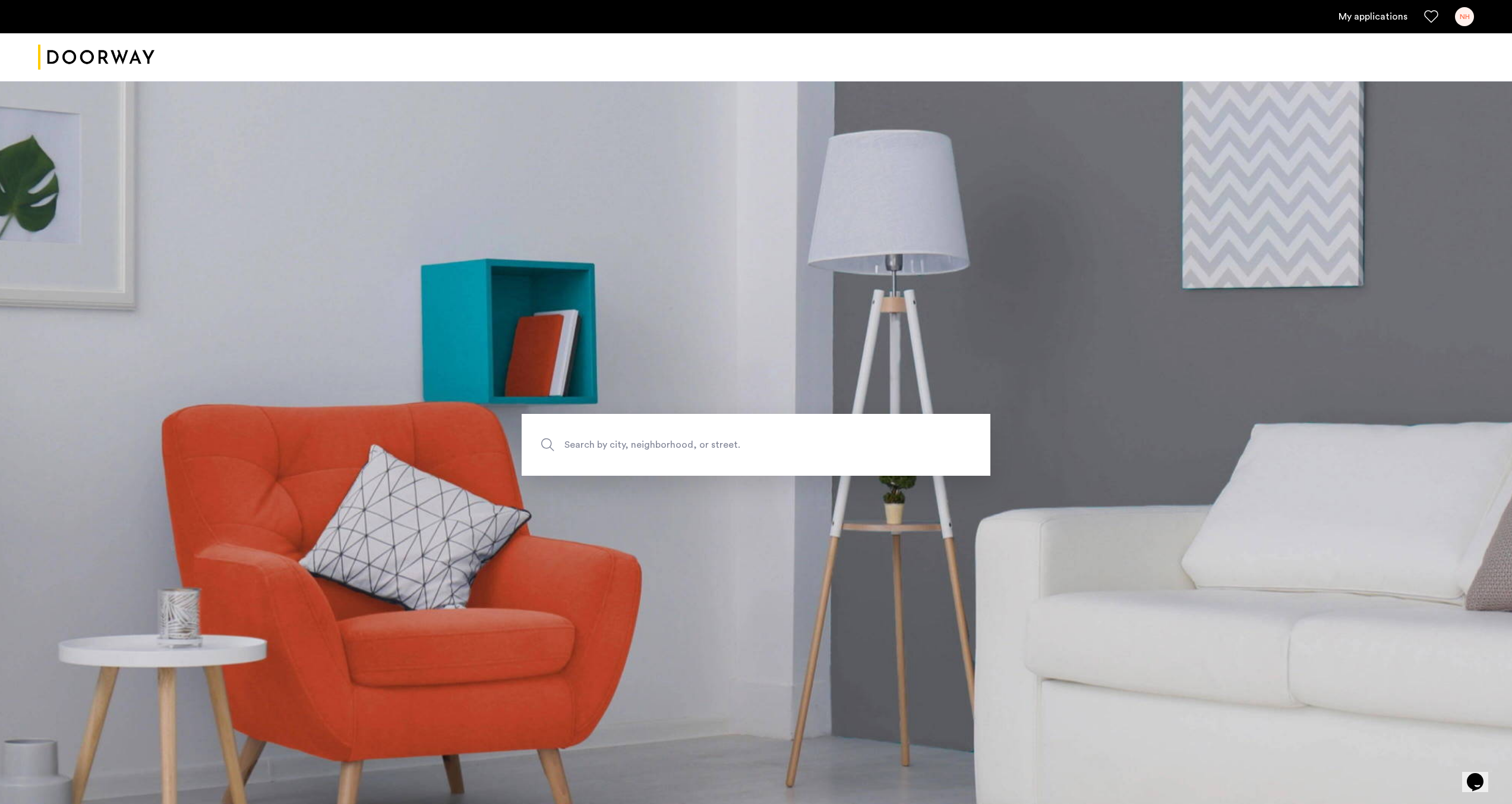
click at [1387, 16] on link "My applications" at bounding box center [1373, 17] width 69 height 14
